Goal: Information Seeking & Learning: Learn about a topic

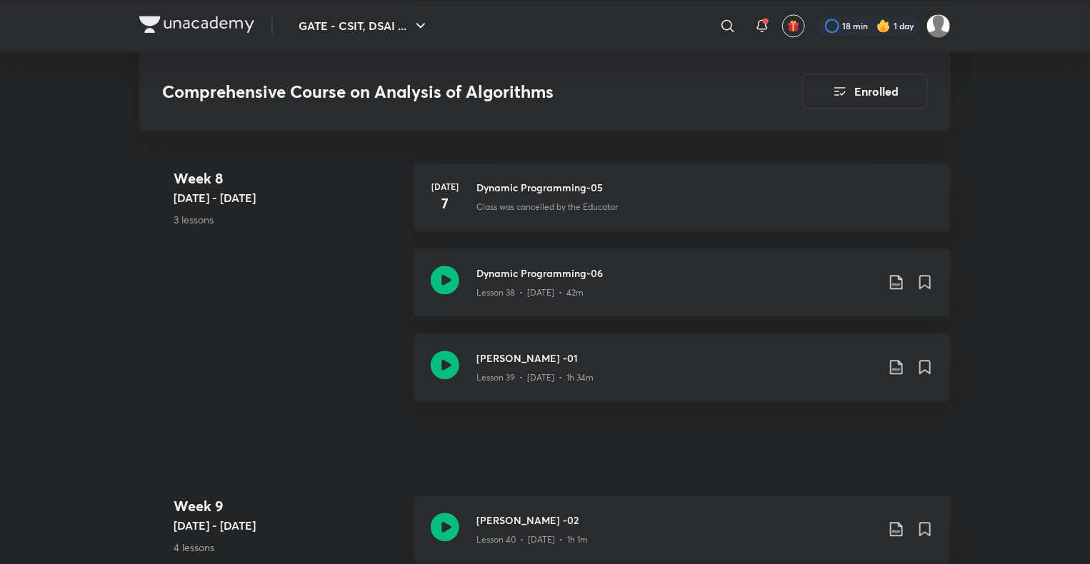
click at [883, 331] on link "Dynamic Programming-06 Lesson 38 • [DATE] • 42m" at bounding box center [682, 291] width 537 height 85
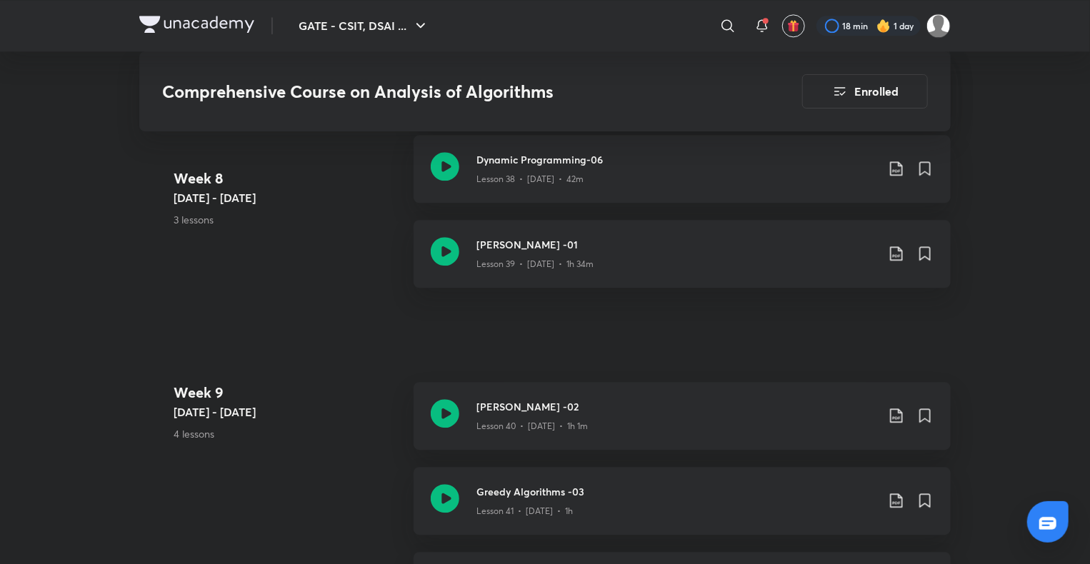
scroll to position [4522, 0]
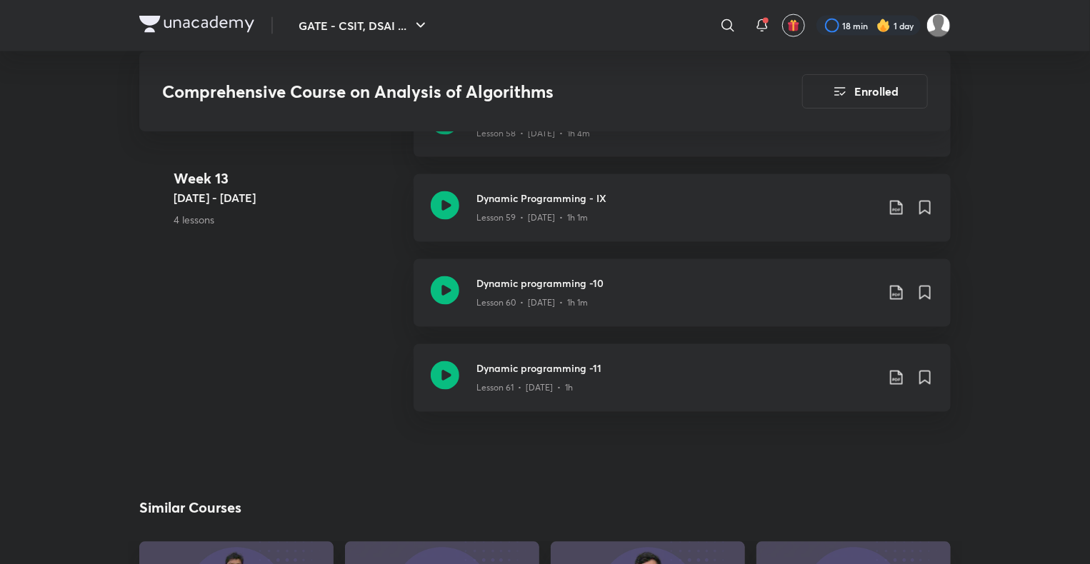
scroll to position [6657, 0]
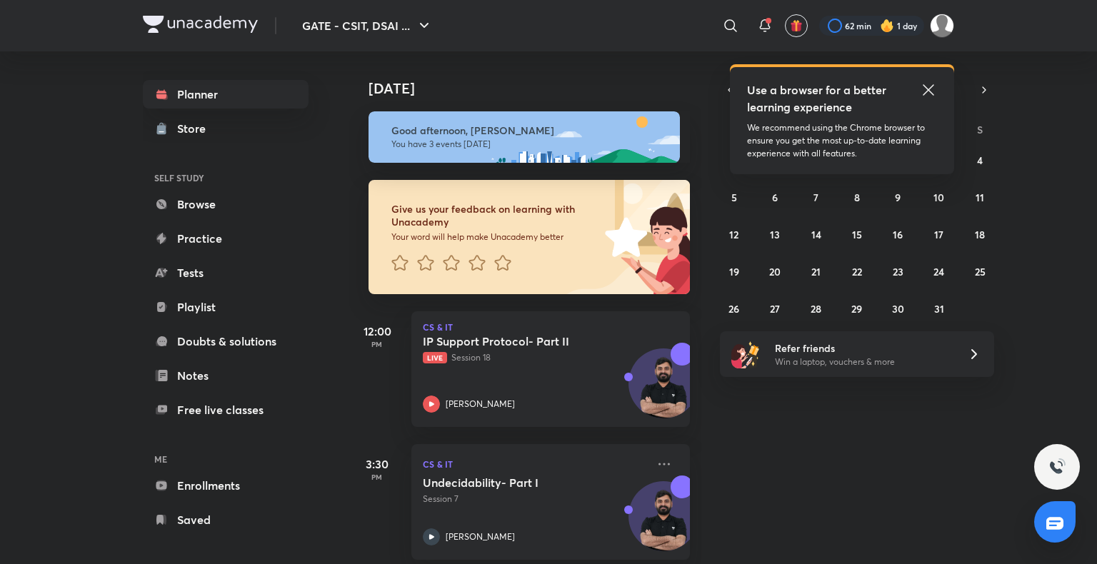
click at [926, 93] on icon at bounding box center [928, 89] width 11 height 11
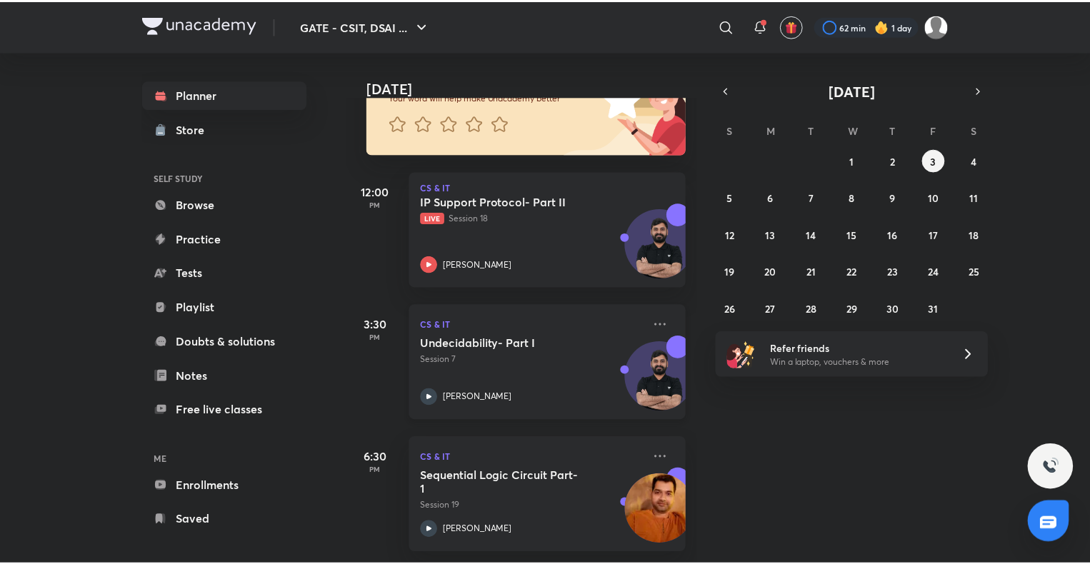
scroll to position [151, 0]
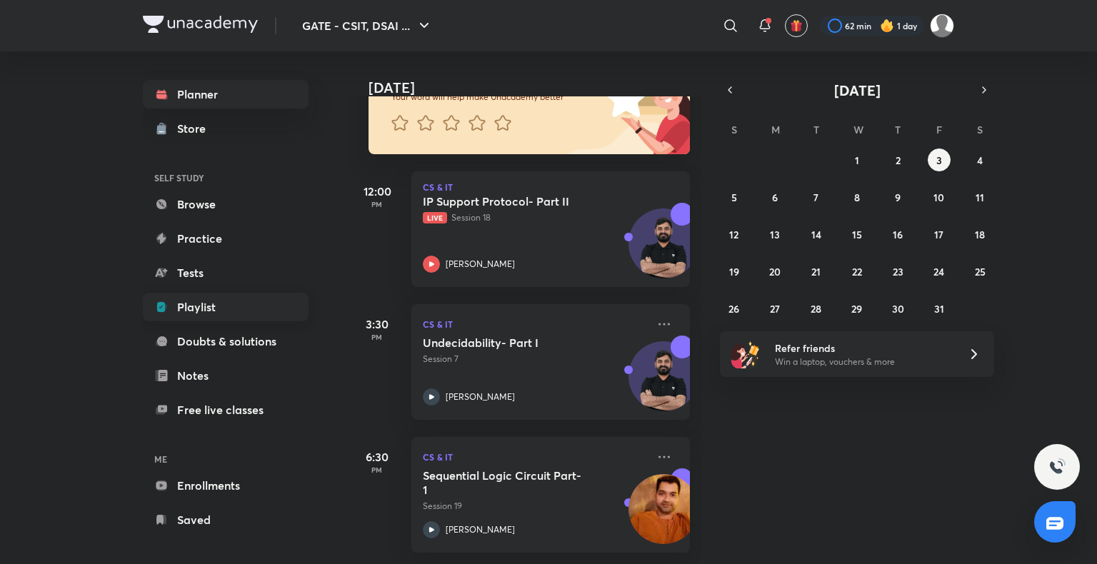
click at [244, 316] on link "Playlist" at bounding box center [226, 307] width 166 height 29
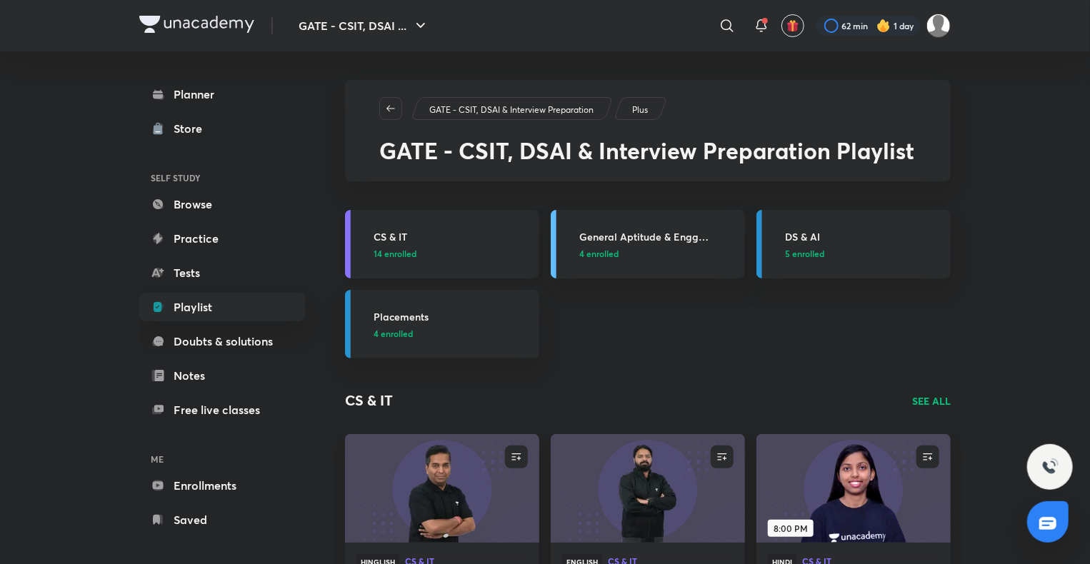
click at [403, 240] on h3 "CS & IT" at bounding box center [452, 236] width 157 height 15
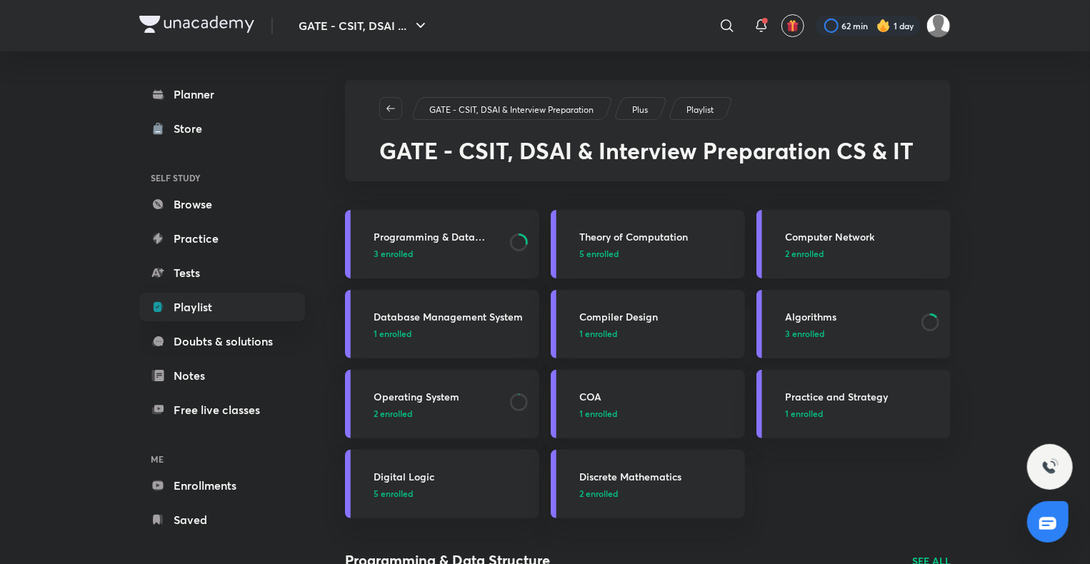
click at [824, 314] on h3 "Algorithms" at bounding box center [849, 316] width 128 height 15
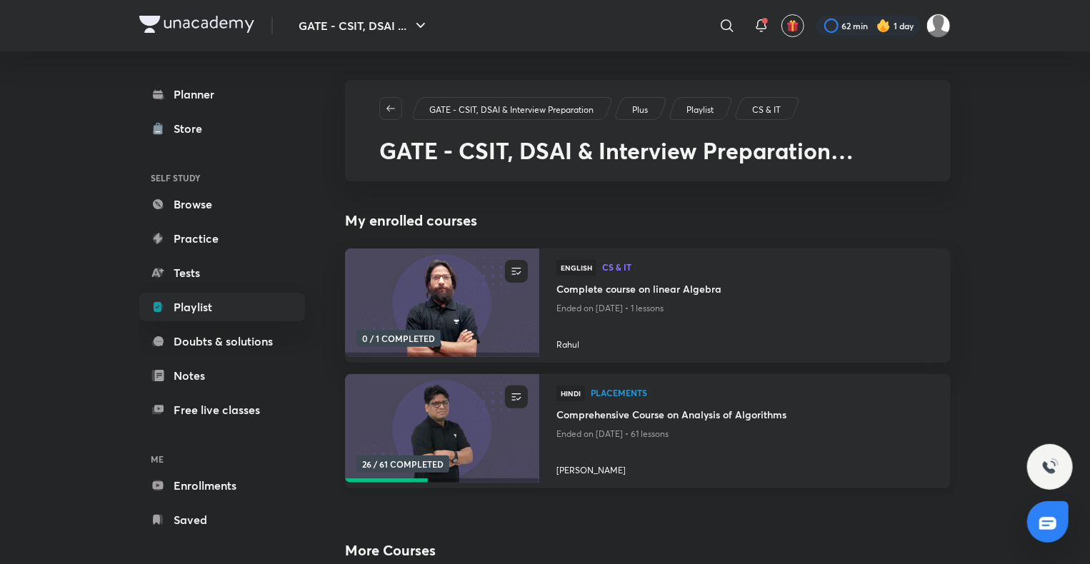
click at [642, 416] on h4 "Comprehensive Course on Analysis of Algorithms" at bounding box center [744, 416] width 377 height 18
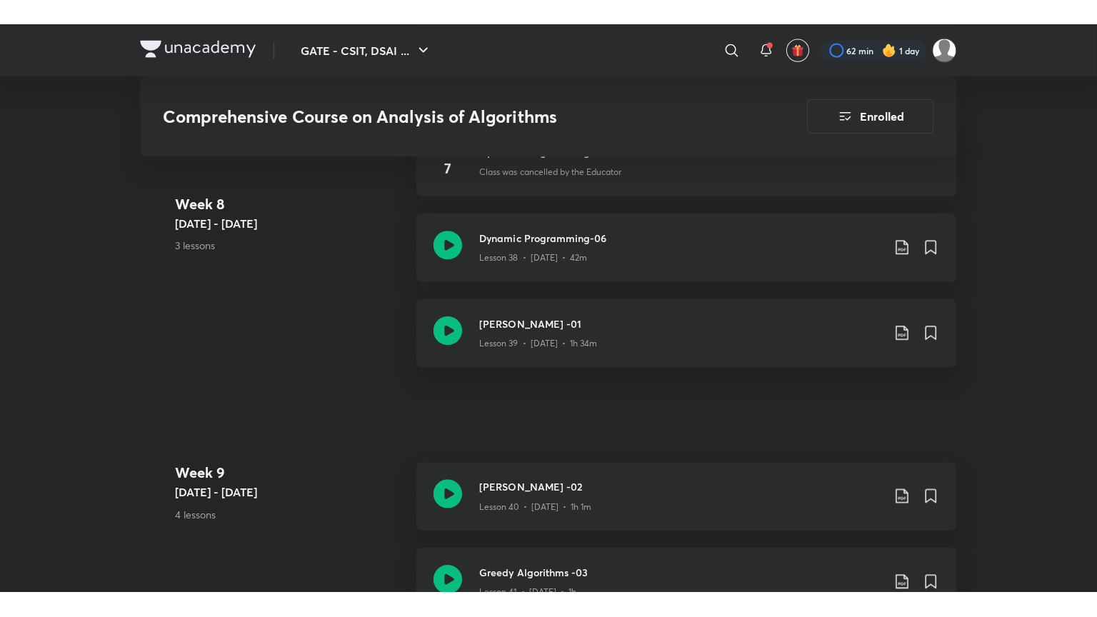
scroll to position [4707, 0]
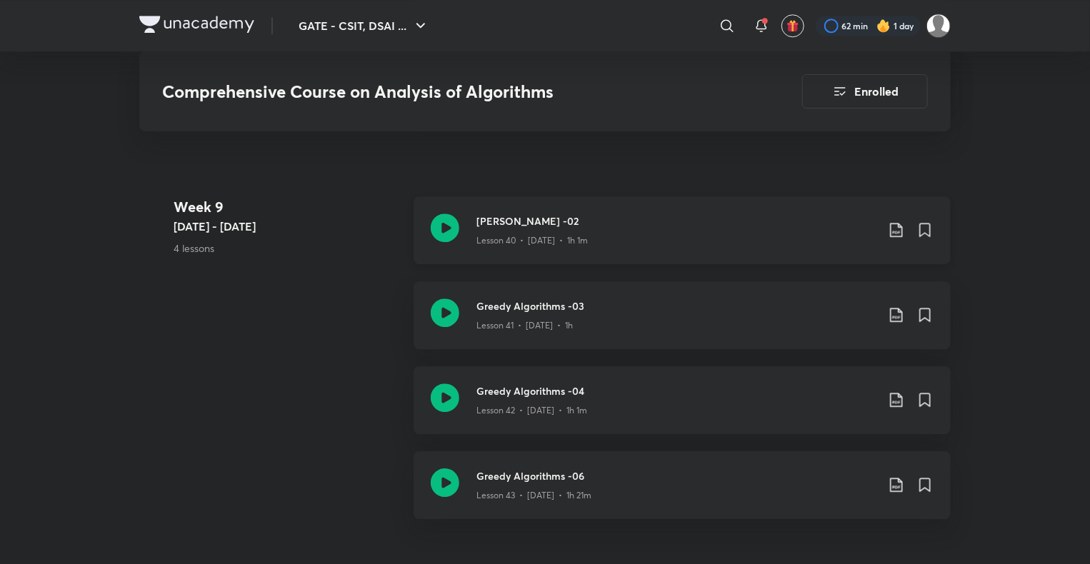
click at [546, 229] on div "Lesson 40 • [DATE] • 1h 1m" at bounding box center [676, 238] width 400 height 19
